Goal: Information Seeking & Learning: Compare options

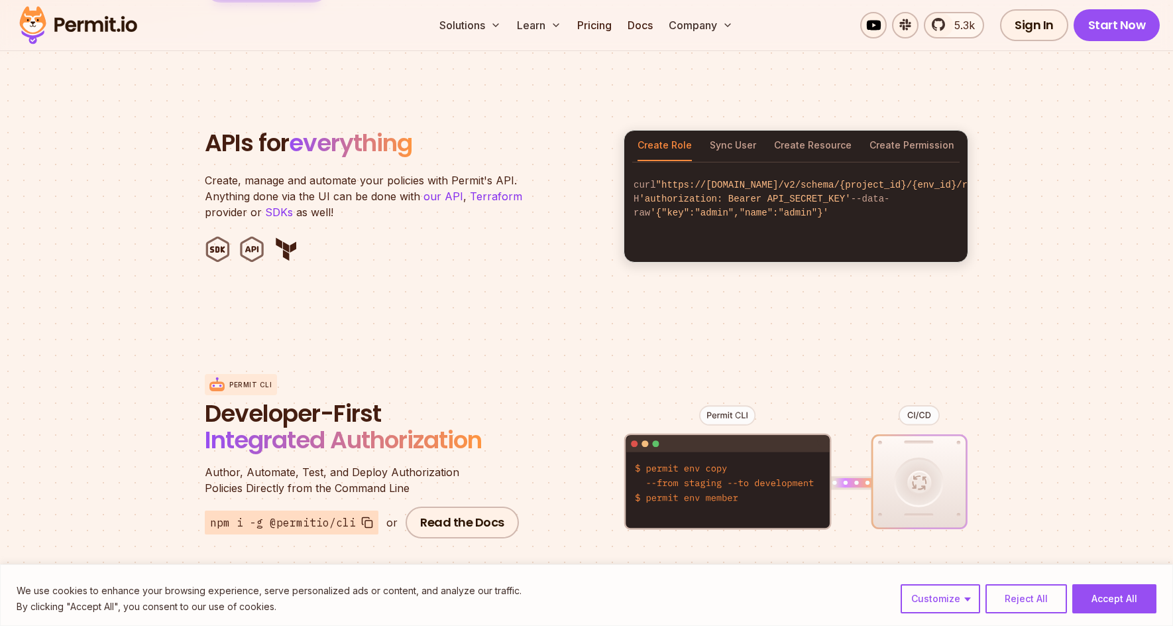
scroll to position [795, 0]
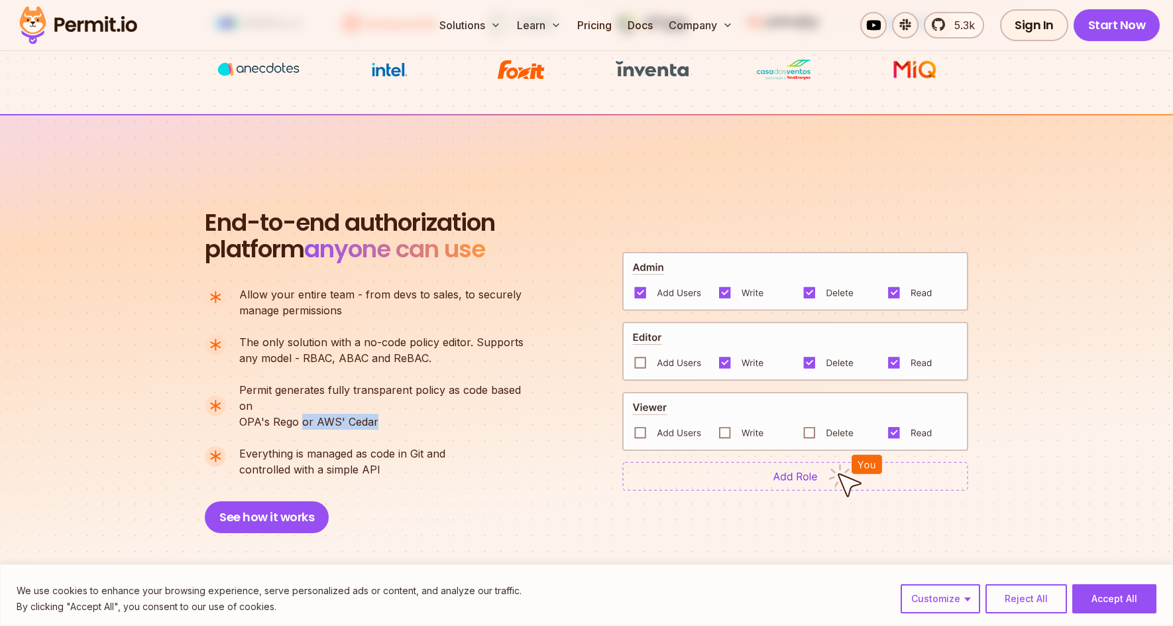
drag, startPoint x: 302, startPoint y: 406, endPoint x: 416, endPoint y: 404, distance: 114.0
click at [417, 405] on p "Permit generates fully transparent policy as code based on OPA's [PERSON_NAME] …" at bounding box center [387, 406] width 296 height 48
click at [416, 404] on p "Permit generates fully transparent policy as code based on OPA's [PERSON_NAME] …" at bounding box center [387, 406] width 296 height 48
click at [508, 387] on span "Permit generates fully transparent policy as code based on" at bounding box center [387, 398] width 296 height 32
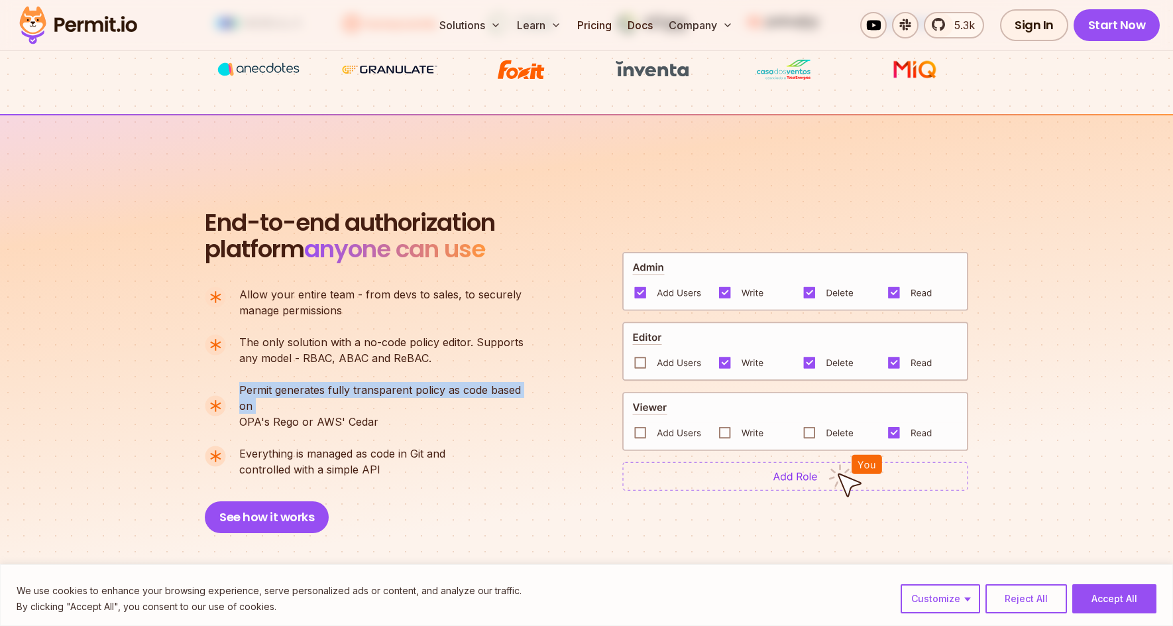
click at [508, 387] on span "Permit generates fully transparent policy as code based on" at bounding box center [387, 398] width 296 height 32
click at [565, 245] on div "End-to-end authorization platform anyone can use A no-code authorization platfo…" at bounding box center [587, 370] width 764 height 323
click at [601, 13] on link "Pricing" at bounding box center [594, 25] width 45 height 27
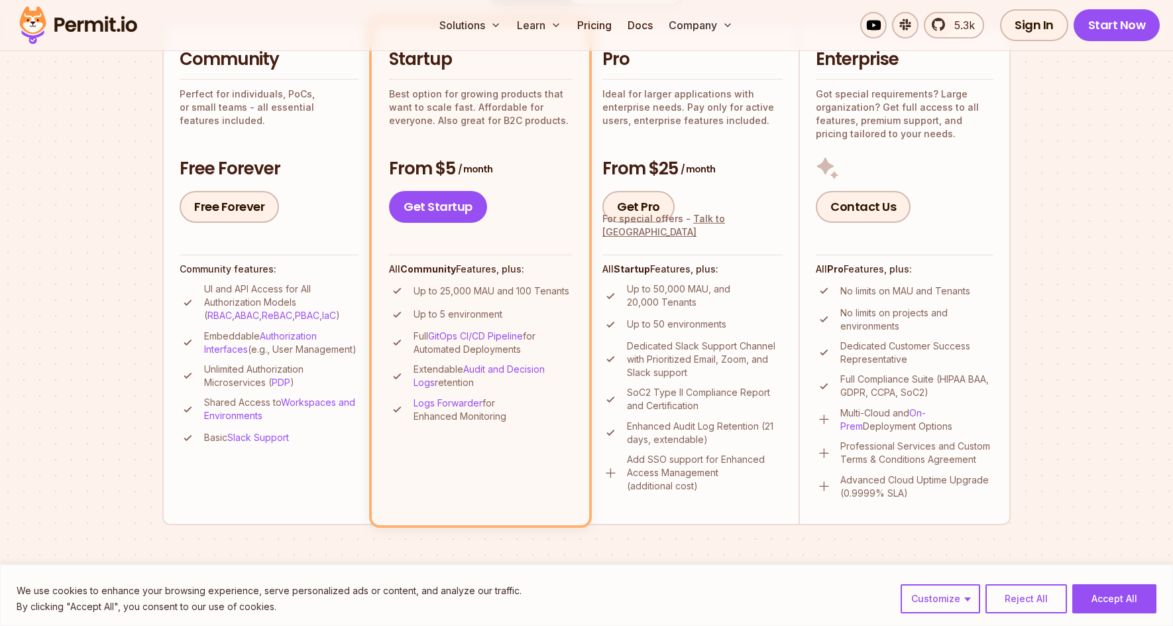
scroll to position [331, 0]
click at [651, 300] on p "Up to 50,000 MAU, and 20,000 Tenants" at bounding box center [705, 295] width 156 height 27
click at [738, 298] on p "Up to 50,000 MAU, and 20,000 Tenants" at bounding box center [705, 295] width 156 height 27
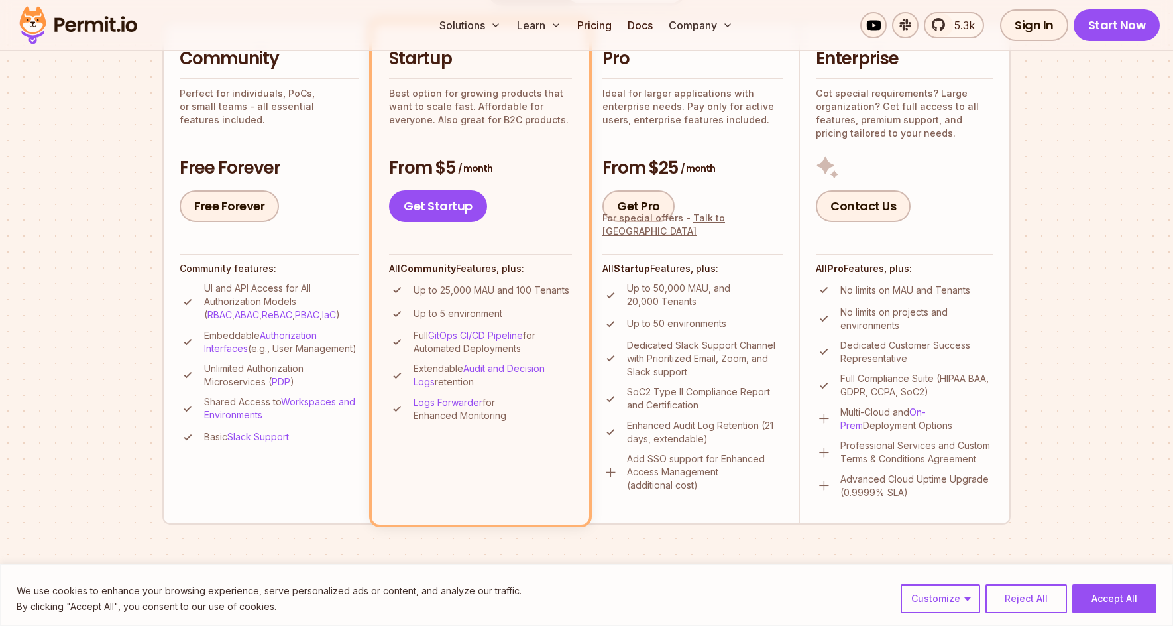
click at [695, 328] on p "Up to 50 environments" at bounding box center [676, 323] width 99 height 13
click at [743, 298] on p "Up to 50,000 MAU, and 20,000 Tenants" at bounding box center [705, 295] width 156 height 27
click at [876, 290] on p "No limits on MAU and Tenants" at bounding box center [906, 290] width 130 height 13
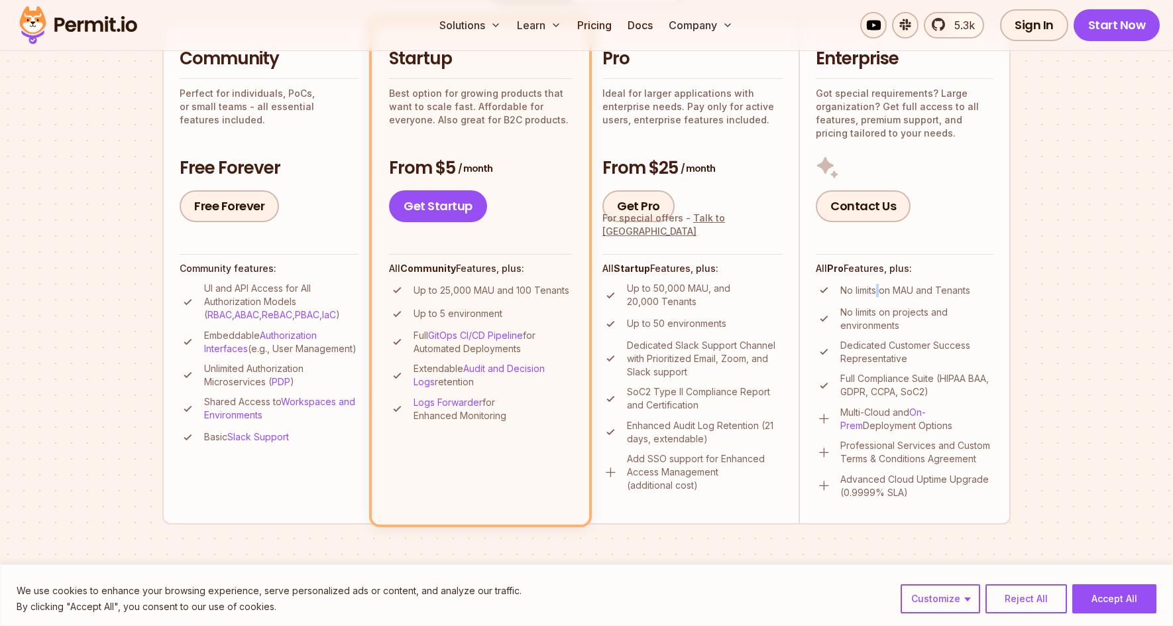
click at [876, 290] on p "No limits on MAU and Tenants" at bounding box center [906, 290] width 130 height 13
click at [1001, 272] on li "Enterprise Got special requirements? Large organization? Get full access to all…" at bounding box center [905, 273] width 212 height 502
click at [655, 168] on h3 "From $25 / month" at bounding box center [693, 168] width 180 height 24
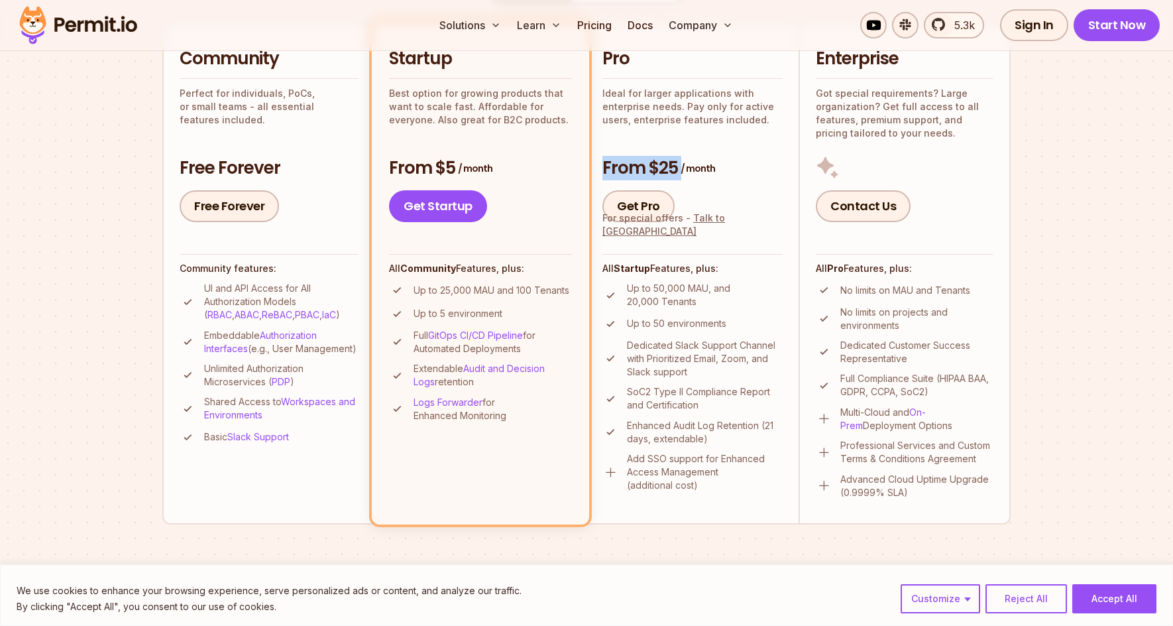
click at [655, 168] on h3 "From $25 / month" at bounding box center [693, 168] width 180 height 24
click at [636, 203] on link "Get Pro" at bounding box center [639, 206] width 72 height 32
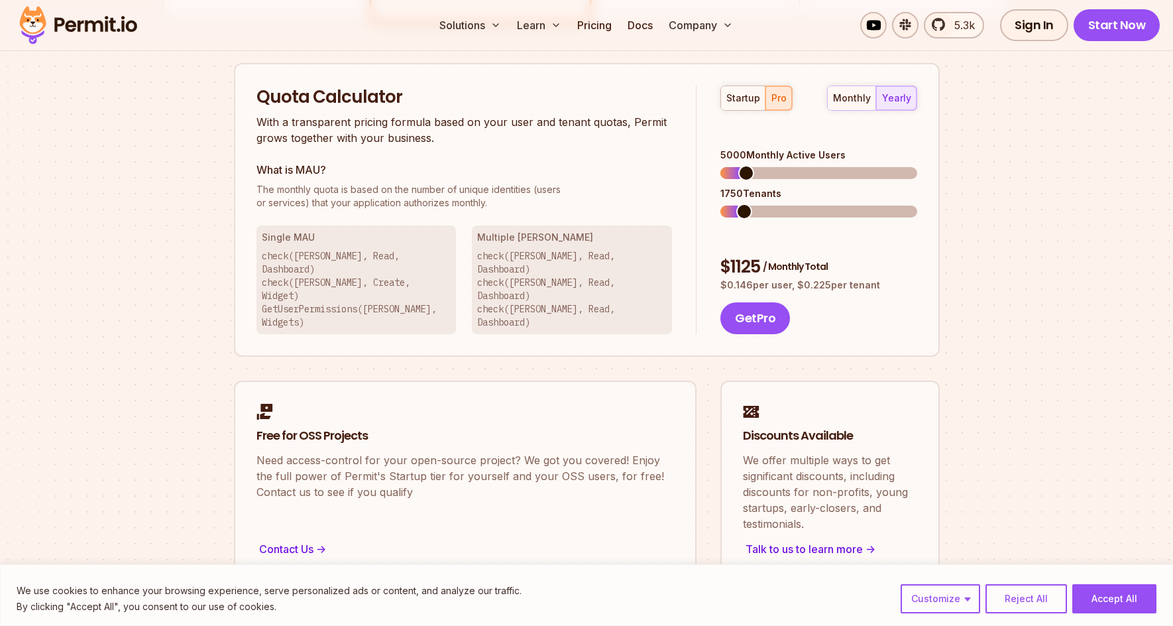
scroll to position [846, 0]
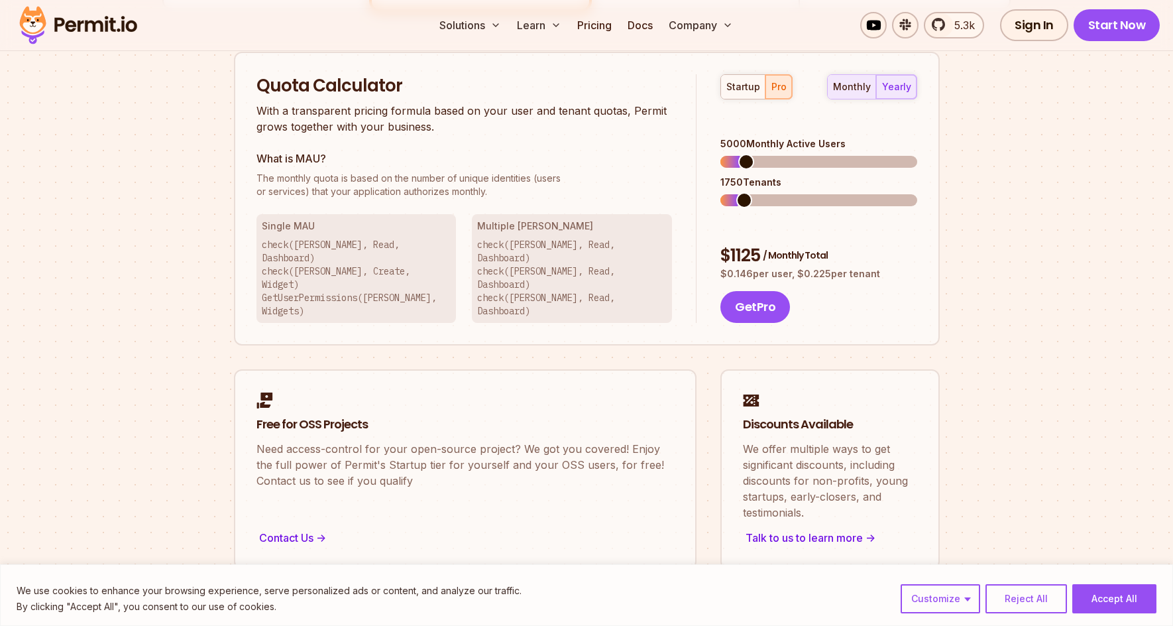
click at [855, 88] on div "monthly" at bounding box center [852, 86] width 38 height 13
click at [856, 86] on div "monthly yearly" at bounding box center [872, 86] width 90 height 25
click at [747, 80] on div "startup" at bounding box center [744, 86] width 34 height 13
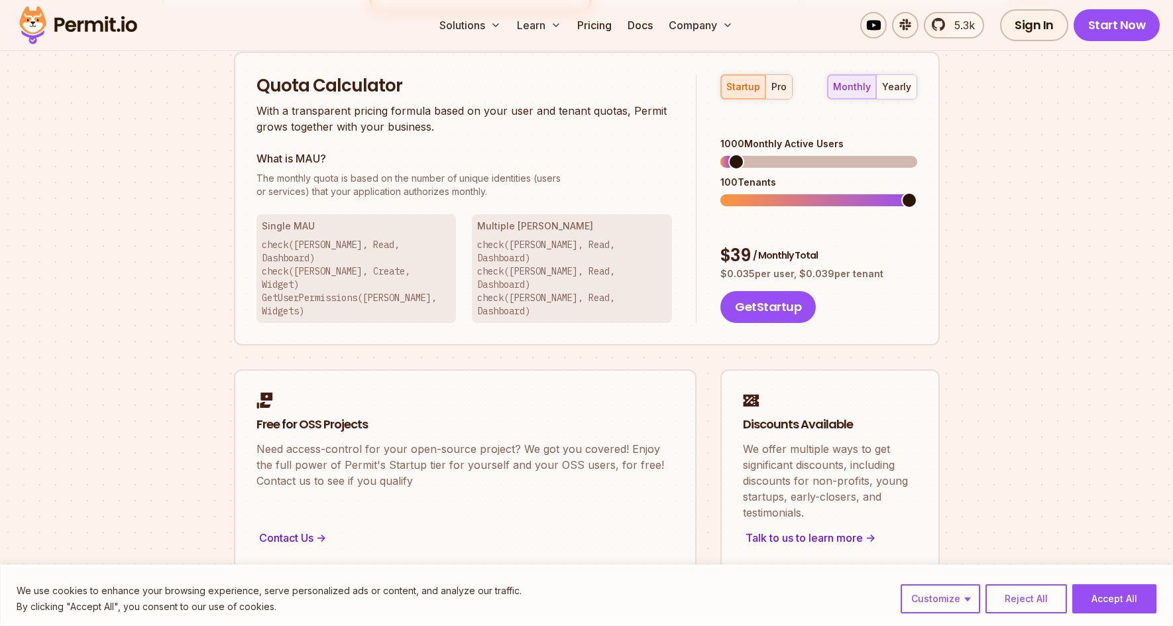
click at [778, 85] on div "pro" at bounding box center [779, 86] width 15 height 13
click at [738, 95] on button "startup" at bounding box center [743, 87] width 44 height 24
click at [917, 154] on span at bounding box center [910, 162] width 16 height 16
click at [917, 192] on span at bounding box center [910, 200] width 16 height 16
click at [784, 90] on div "pro" at bounding box center [779, 86] width 15 height 13
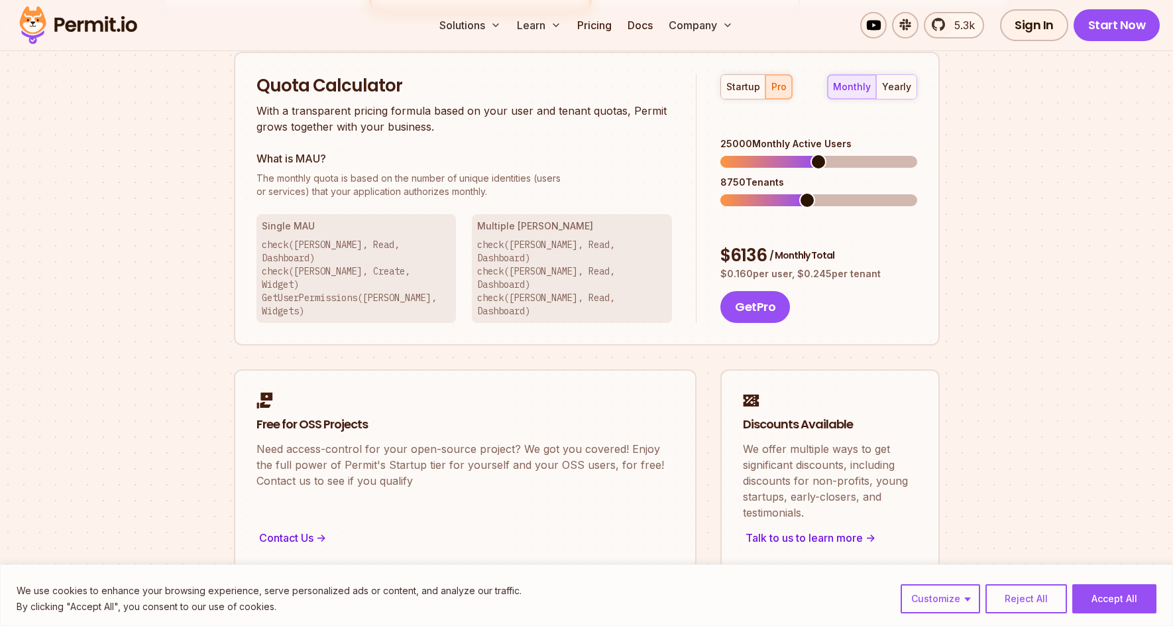
click at [818, 160] on span at bounding box center [819, 162] width 16 height 16
click at [834, 192] on span at bounding box center [829, 200] width 16 height 16
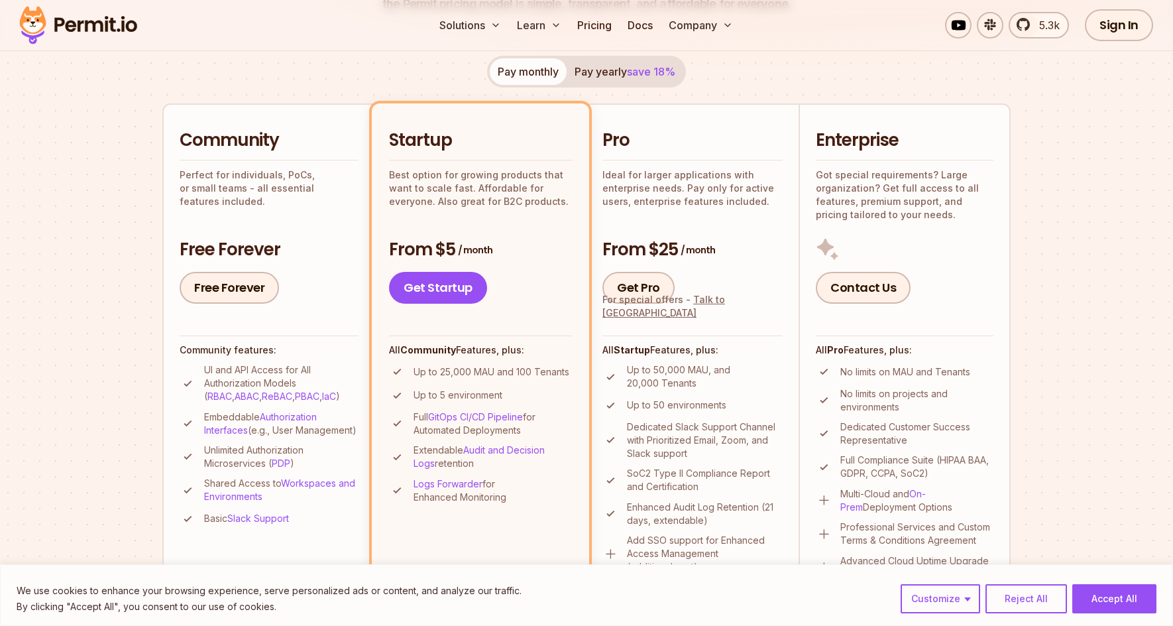
scroll to position [0, 0]
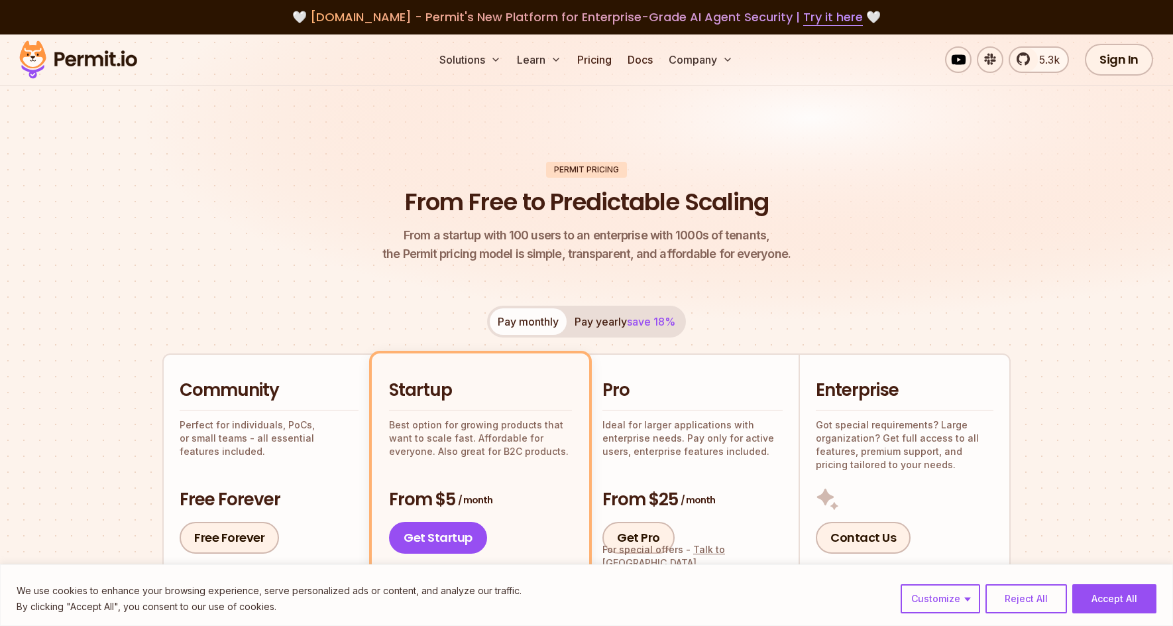
click at [610, 324] on button "Pay yearly save 18%" at bounding box center [625, 321] width 117 height 27
click at [343, 242] on header "Permit Pricing From Free to Predictable Scaling From a startup with 100 users t…" at bounding box center [586, 213] width 848 height 102
click at [278, 221] on header "Permit Pricing From Free to Predictable Scaling From a startup with 100 users t…" at bounding box center [586, 213] width 848 height 102
click at [929, 154] on img at bounding box center [586, 190] width 1173 height 313
click at [878, 194] on header "Permit Pricing From Free to Predictable Scaling From a startup with 100 users t…" at bounding box center [586, 213] width 848 height 102
